Goal: Task Accomplishment & Management: Use online tool/utility

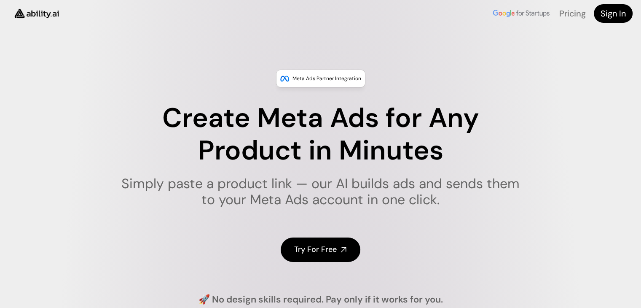
click at [317, 248] on h4 "Try For Free" at bounding box center [315, 249] width 43 height 11
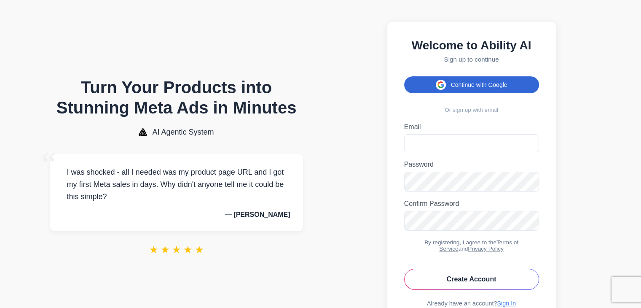
click at [473, 84] on button "Continue with Google" at bounding box center [471, 84] width 135 height 17
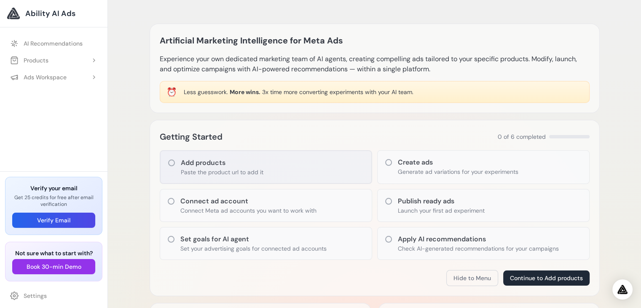
click at [176, 163] on div "Add products Paste the product url to add it" at bounding box center [266, 167] width 212 height 34
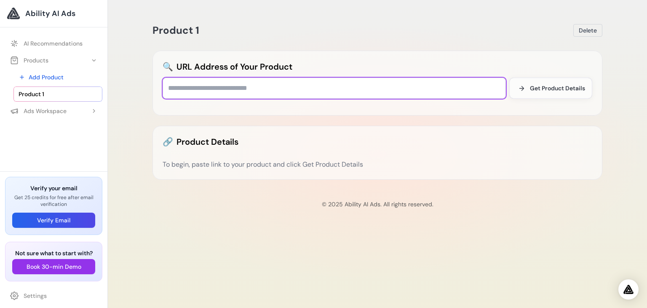
click at [194, 91] on input "text" at bounding box center [335, 88] width 344 height 21
paste input "**********"
type input "**********"
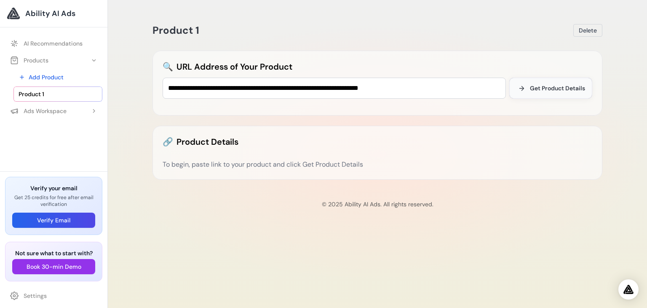
click at [533, 86] on span "Get Product Details" at bounding box center [557, 88] width 55 height 8
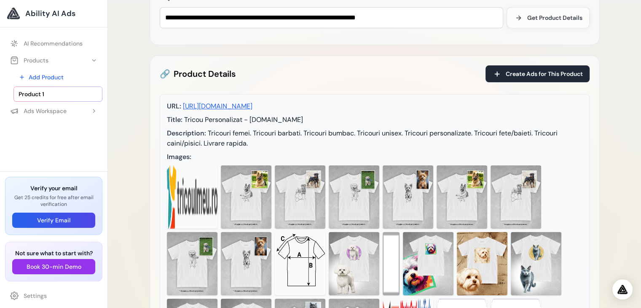
scroll to position [84, 0]
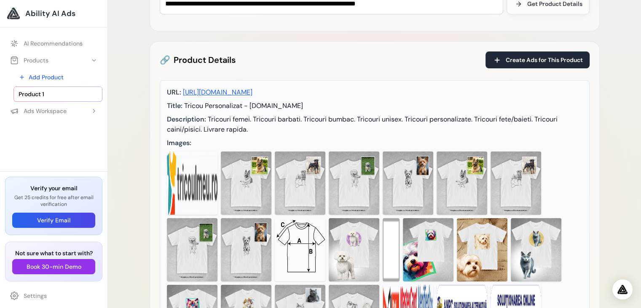
click at [236, 183] on img at bounding box center [246, 182] width 51 height 63
click at [282, 183] on img at bounding box center [300, 182] width 51 height 63
click at [343, 183] on img at bounding box center [354, 182] width 51 height 63
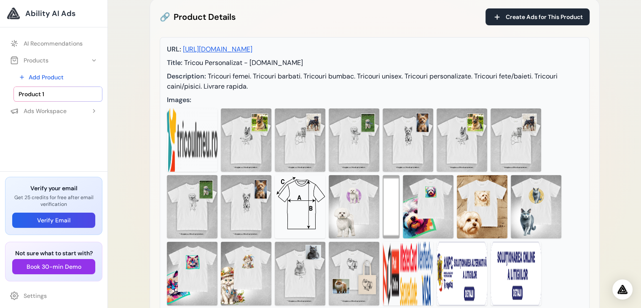
scroll to position [169, 0]
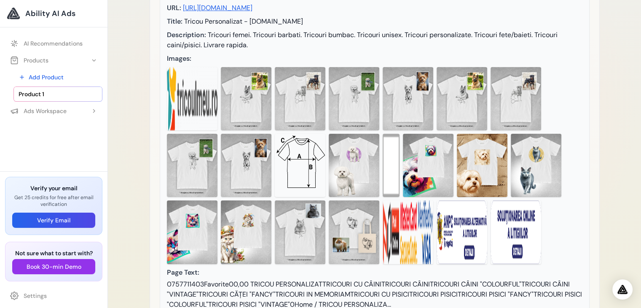
click at [312, 110] on img at bounding box center [300, 98] width 51 height 63
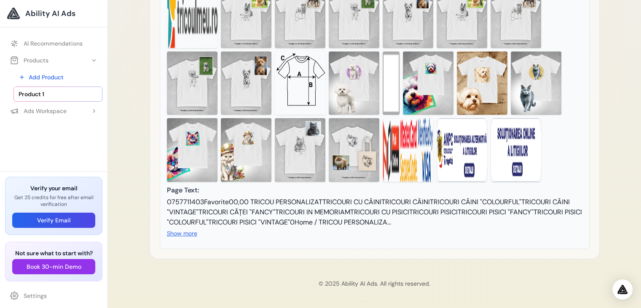
scroll to position [270, 0]
click at [184, 234] on button "Show more" at bounding box center [182, 233] width 30 height 8
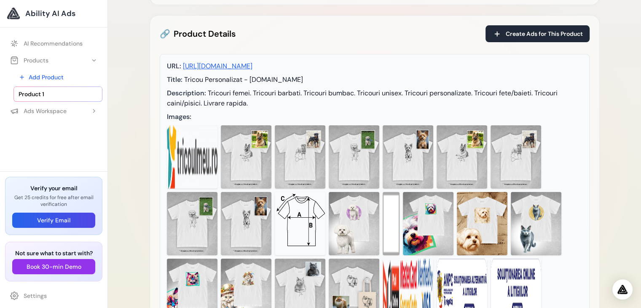
scroll to position [0, 0]
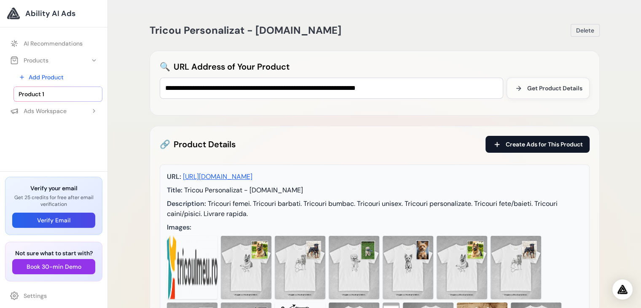
click at [522, 145] on span "Create Ads for This Product" at bounding box center [544, 144] width 77 height 8
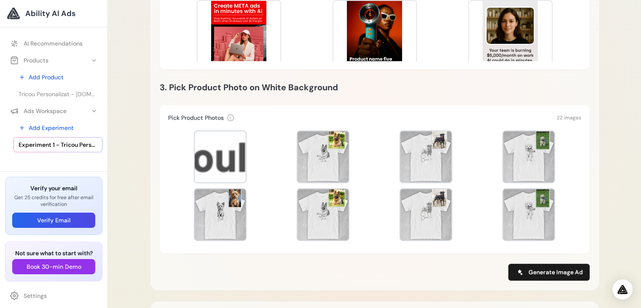
scroll to position [337, 0]
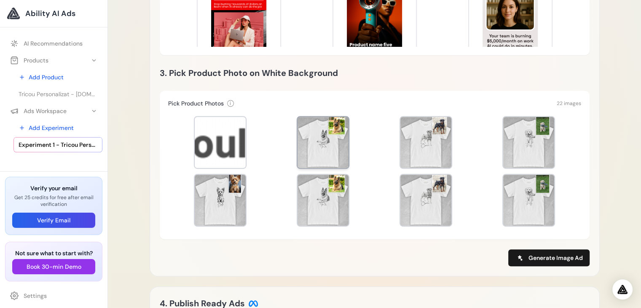
click at [314, 145] on div at bounding box center [323, 142] width 51 height 51
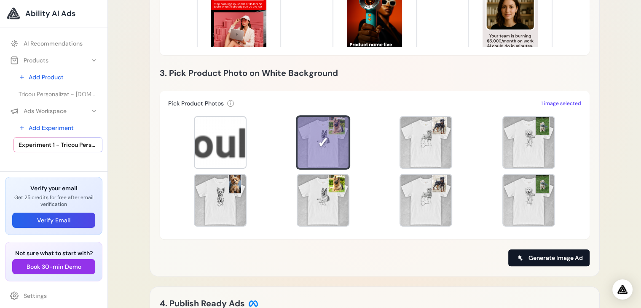
click at [536, 256] on span "Generate Image Ad" at bounding box center [556, 257] width 54 height 8
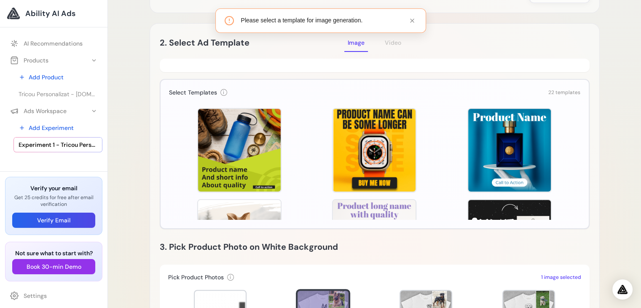
scroll to position [164, 0]
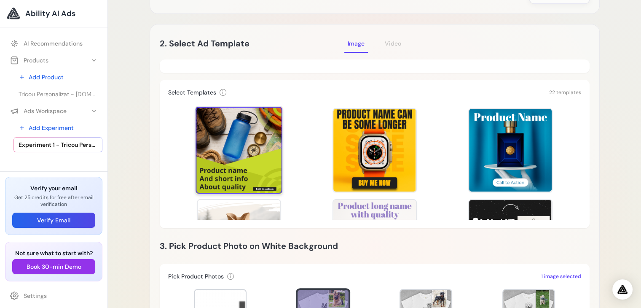
click at [223, 144] on div at bounding box center [239, 150] width 87 height 87
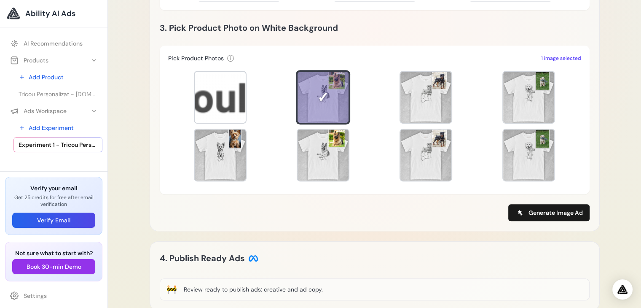
scroll to position [417, 0]
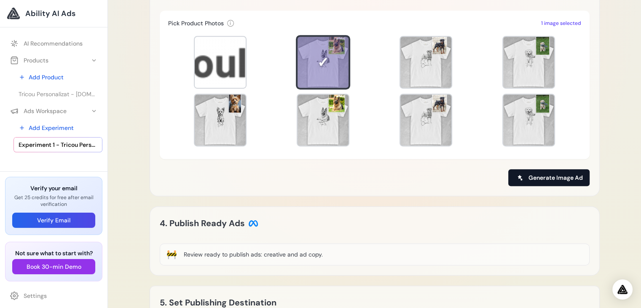
click at [529, 178] on span "Generate Image Ad" at bounding box center [556, 177] width 54 height 8
